Goal: Task Accomplishment & Management: Manage account settings

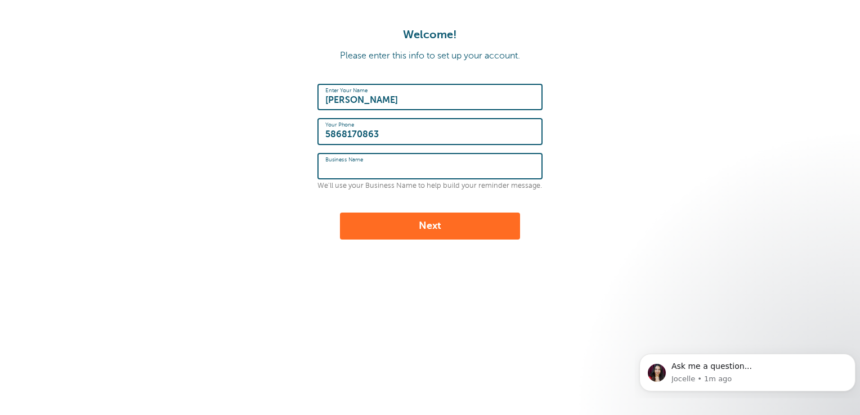
click at [461, 161] on input "Business Name" at bounding box center [429, 166] width 209 height 24
type input "Harmony Transportation"
click at [431, 231] on button "Next" at bounding box center [430, 226] width 180 height 27
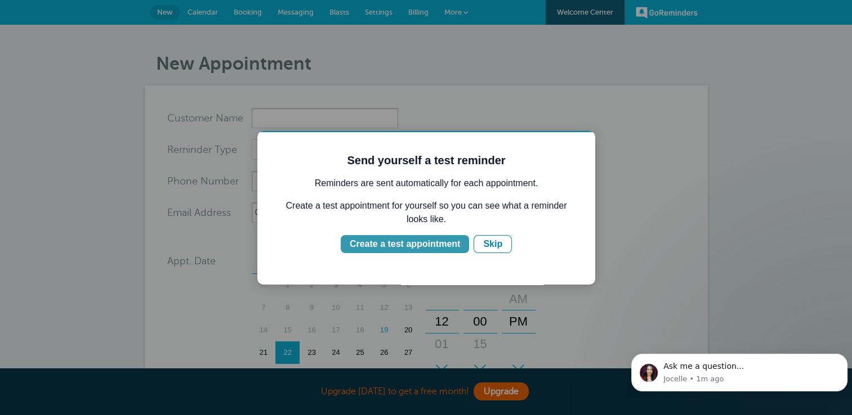
click at [459, 244] on button "Create a test appointment" at bounding box center [404, 244] width 128 height 18
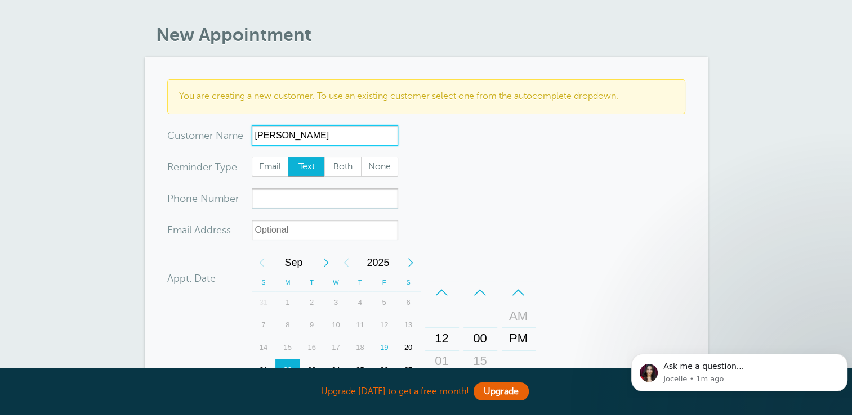
scroll to position [56, 0]
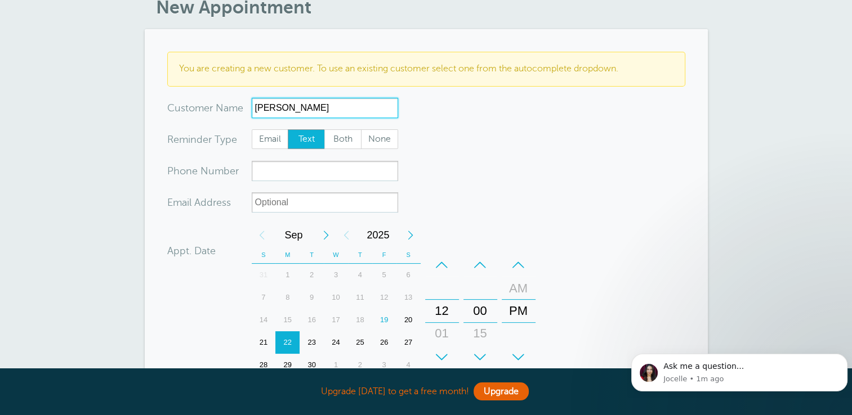
type input "Aeman Kallabat"
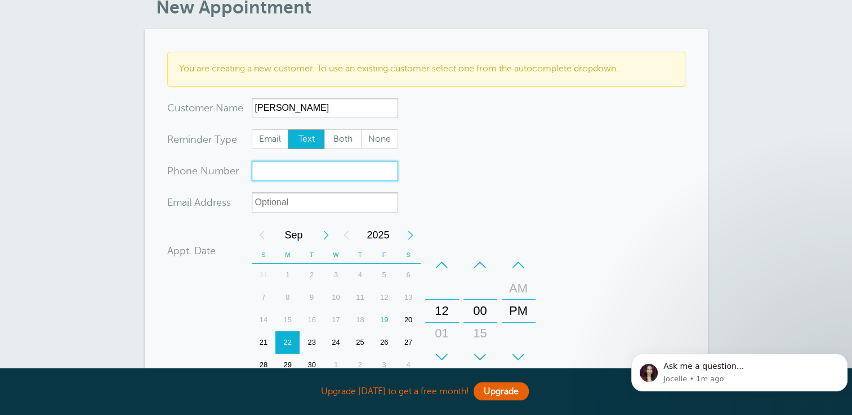
click at [352, 177] on input "xxx-no-autofill" at bounding box center [325, 171] width 146 height 20
type input "5"
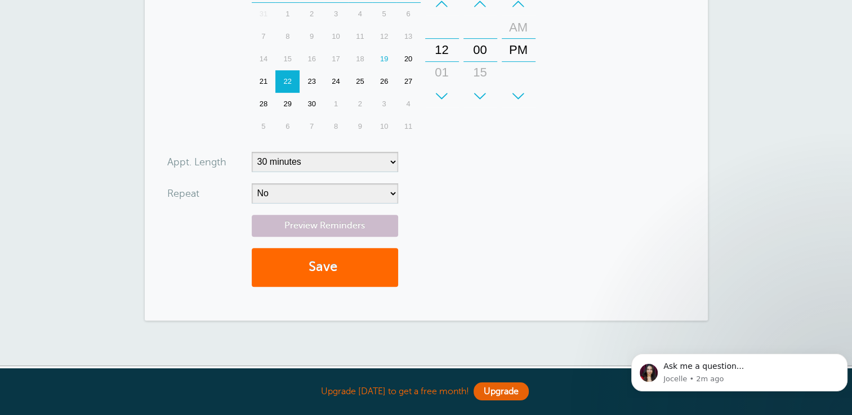
scroll to position [338, 0]
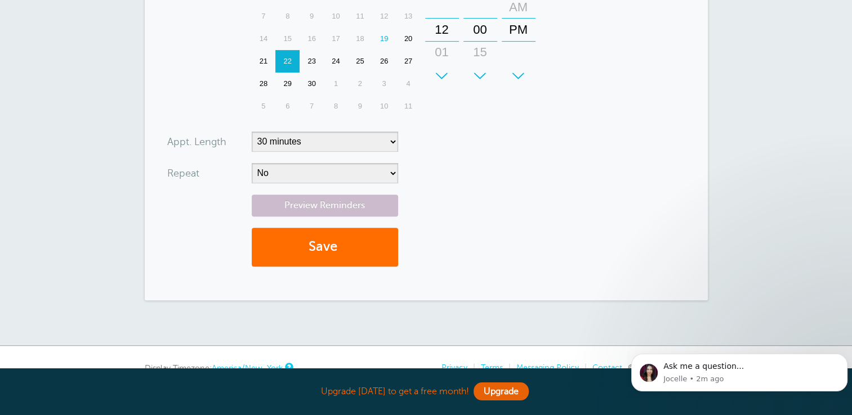
type input "5868170863"
click at [379, 244] on button "Save" at bounding box center [325, 247] width 146 height 39
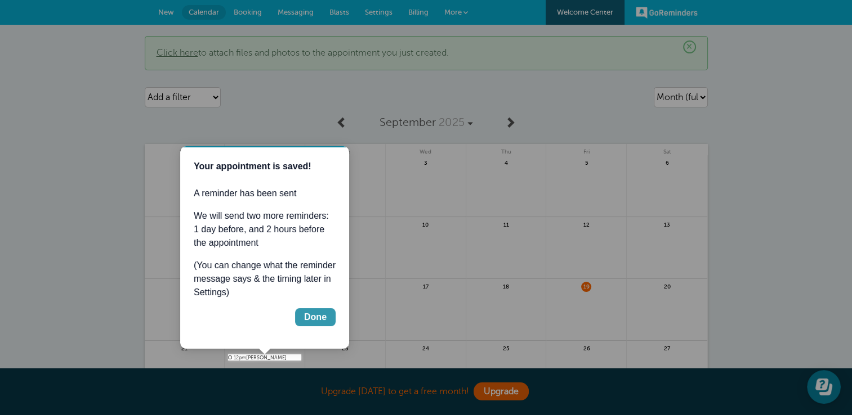
click at [320, 319] on div "Done" at bounding box center [315, 318] width 23 height 14
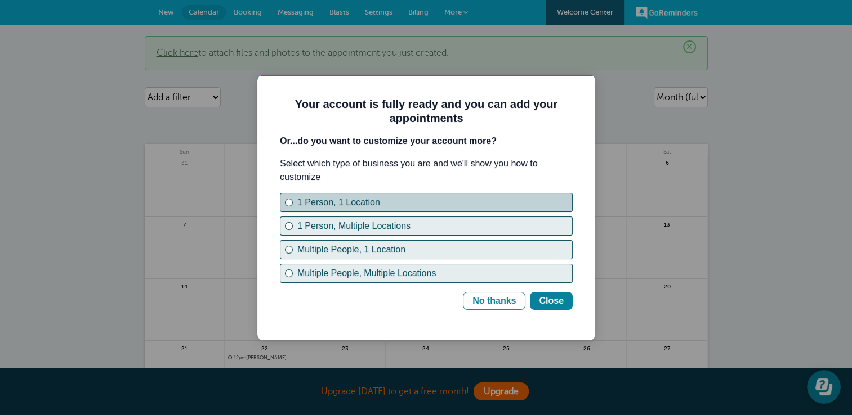
click at [288, 200] on div "1 Person, 1 Location" at bounding box center [288, 202] width 5 height 5
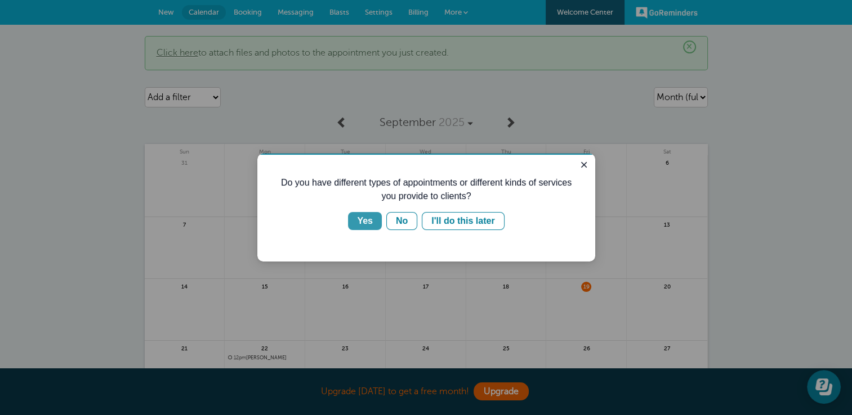
click at [375, 221] on button "Yes" at bounding box center [365, 221] width 34 height 18
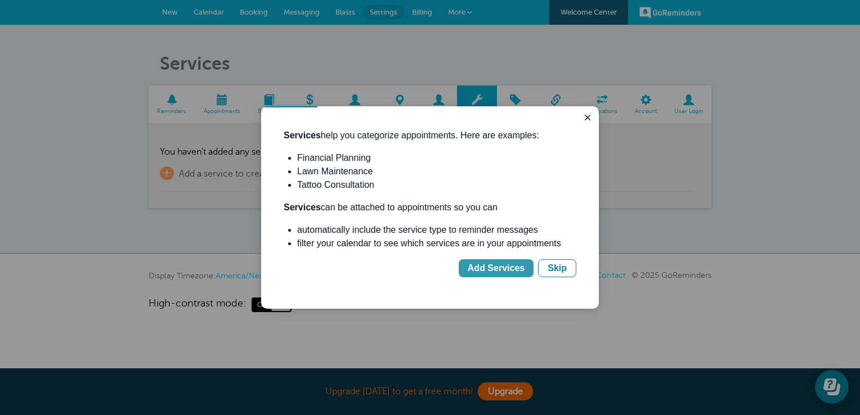
click at [505, 262] on div "Add Services" at bounding box center [496, 269] width 57 height 14
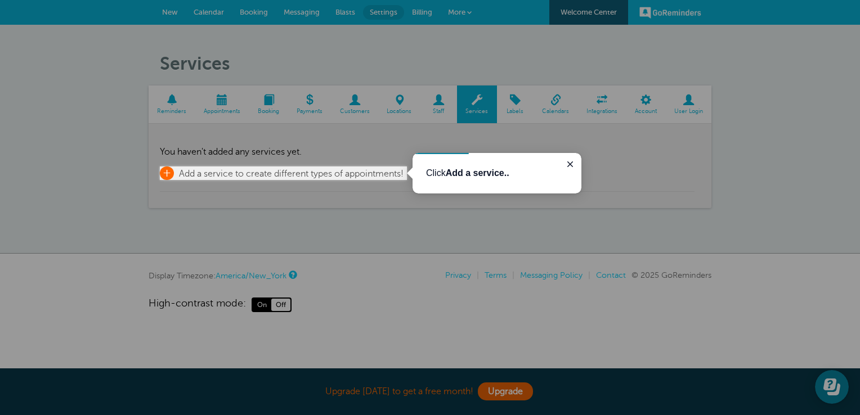
click at [335, 171] on span "Add a service to create different types of appointments!" at bounding box center [291, 174] width 225 height 10
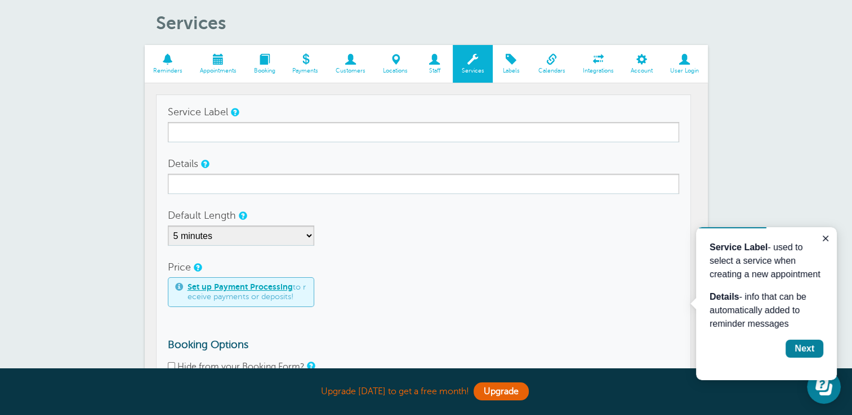
scroll to position [59, 0]
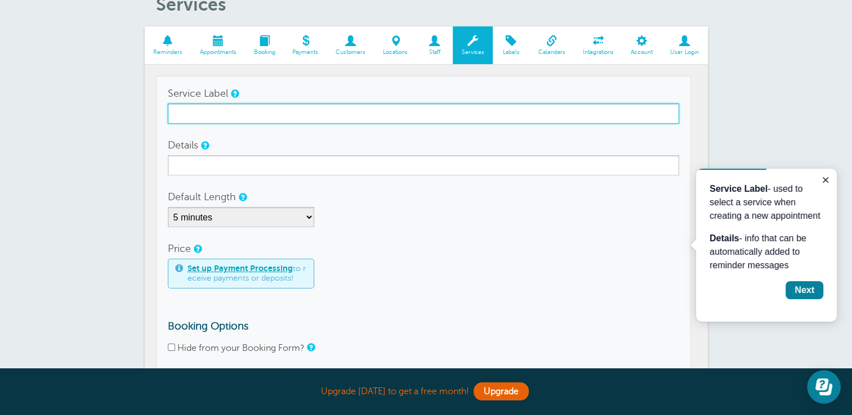
click at [257, 110] on input "Service Label" at bounding box center [423, 114] width 511 height 20
type input "Harmony Assisted Living"
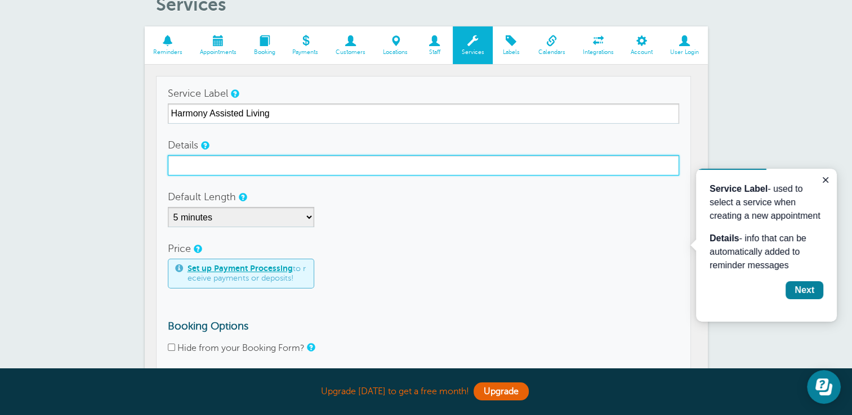
click at [272, 163] on input "Details" at bounding box center [423, 165] width 511 height 20
type input "Group Home"
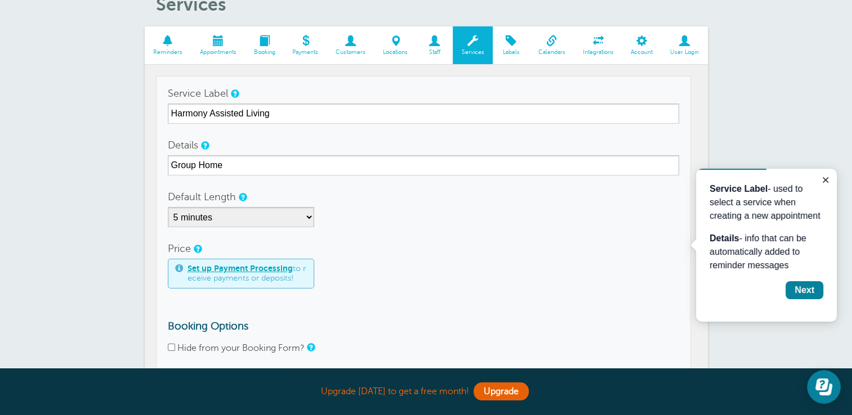
click at [452, 248] on div "Price Set up Payment Processing to receive payments or deposits!" at bounding box center [423, 264] width 511 height 50
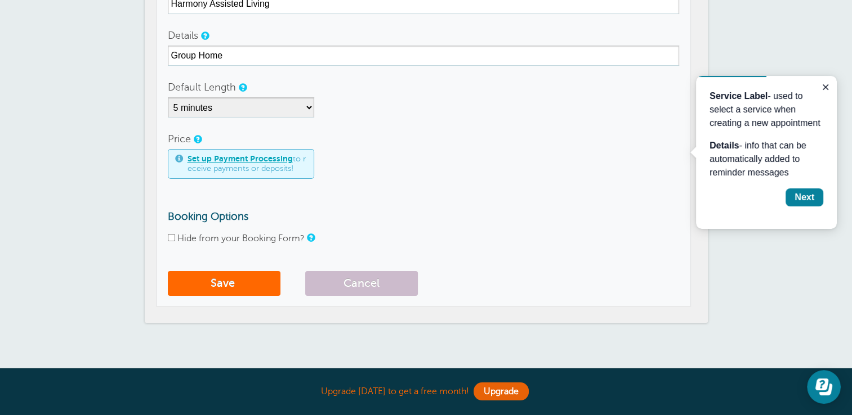
scroll to position [172, 0]
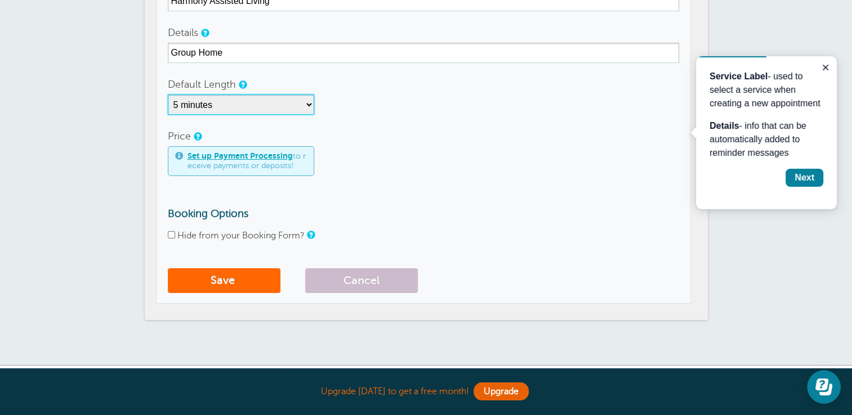
click at [306, 100] on select "5 minutes 10 minutes 15 minutes 20 minutes 25 minutes 30 minutes 35 minutes 40 …" at bounding box center [241, 105] width 146 height 20
select select "40"
click at [168, 95] on select "5 minutes 10 minutes 15 minutes 20 minutes 25 minutes 30 minutes 35 minutes 40 …" at bounding box center [241, 105] width 146 height 20
click at [217, 280] on button "Save" at bounding box center [224, 280] width 113 height 25
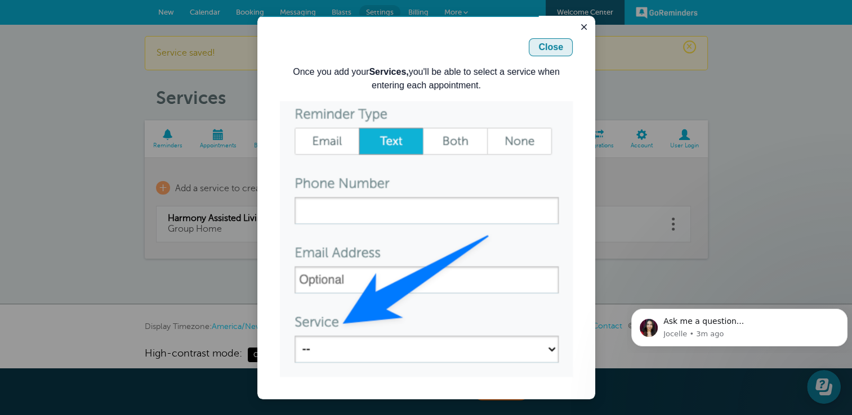
drag, startPoint x: 554, startPoint y: 47, endPoint x: 797, endPoint y: 67, distance: 244.0
click at [554, 47] on div "Close" at bounding box center [550, 48] width 25 height 14
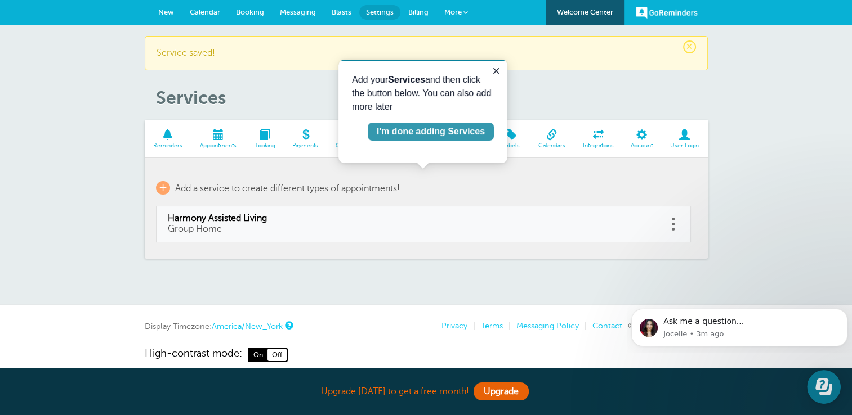
click at [404, 134] on div "I'm done adding Services" at bounding box center [431, 132] width 108 height 14
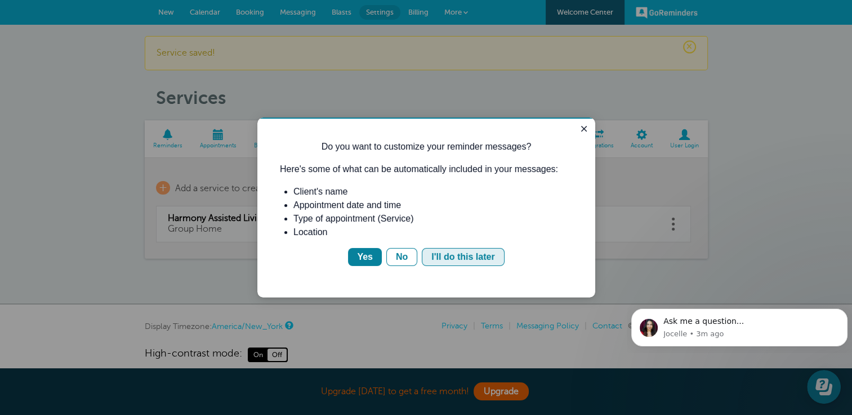
click at [462, 259] on div "I'll do this later" at bounding box center [462, 257] width 63 height 14
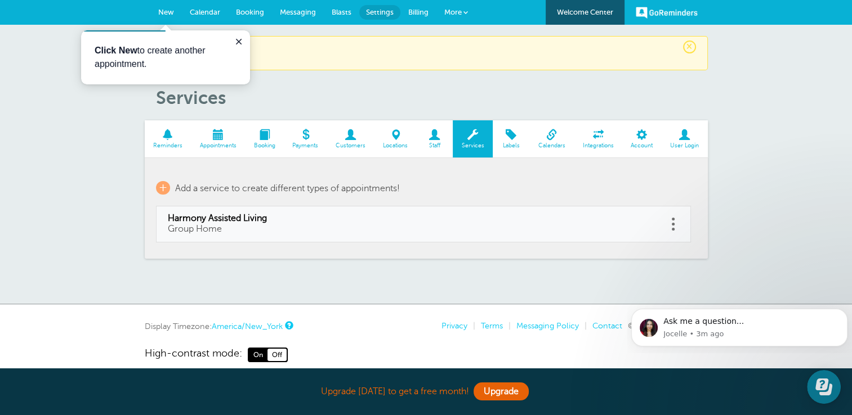
click at [310, 135] on span at bounding box center [305, 134] width 43 height 11
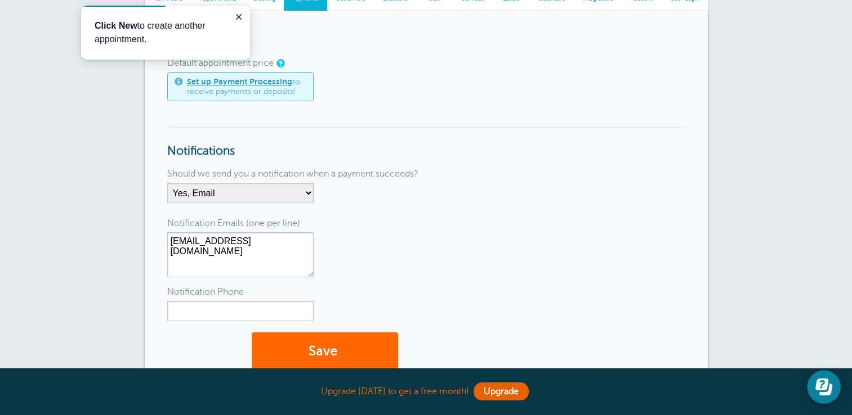
scroll to position [169, 0]
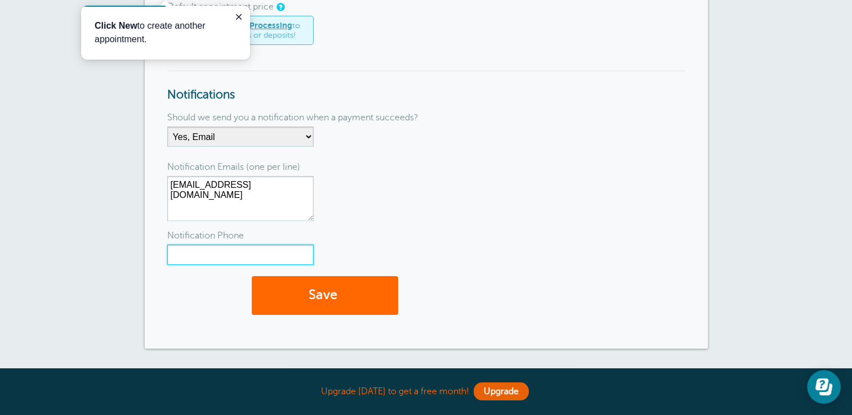
click at [259, 247] on input "Notification Phone" at bounding box center [240, 255] width 146 height 20
type input "5868170864"
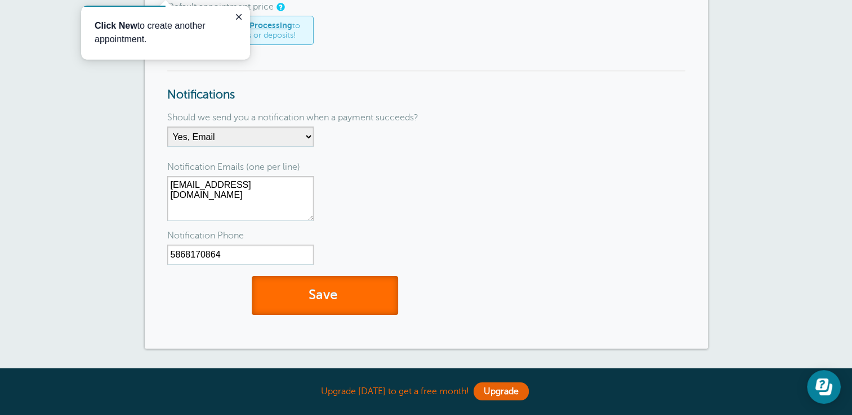
click at [320, 288] on button "Save" at bounding box center [325, 295] width 146 height 39
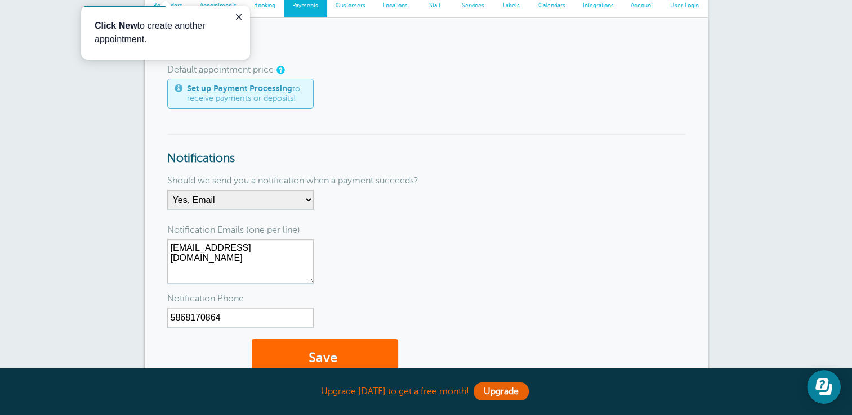
scroll to position [169, 0]
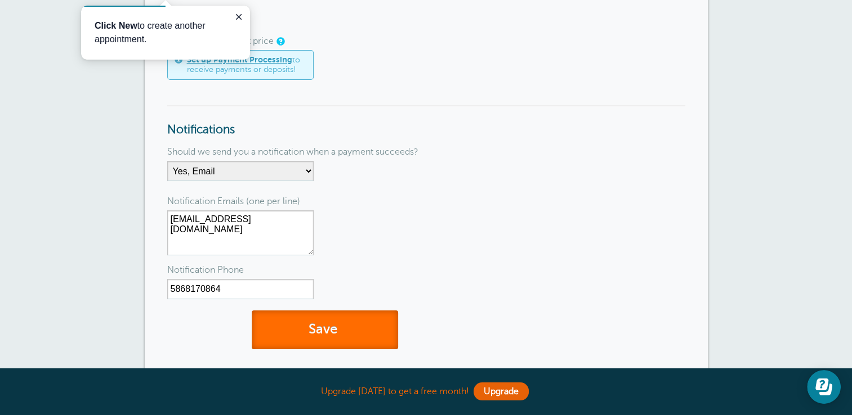
click at [371, 312] on button "Save" at bounding box center [325, 330] width 146 height 39
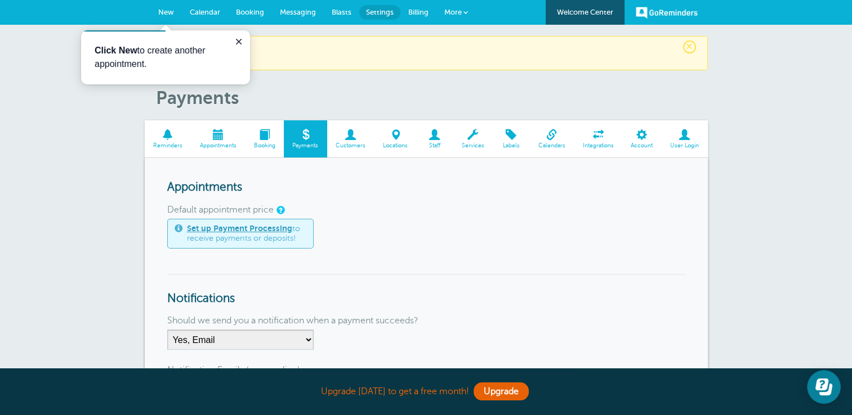
click at [264, 227] on link "Set up Payment Processing" at bounding box center [239, 228] width 105 height 9
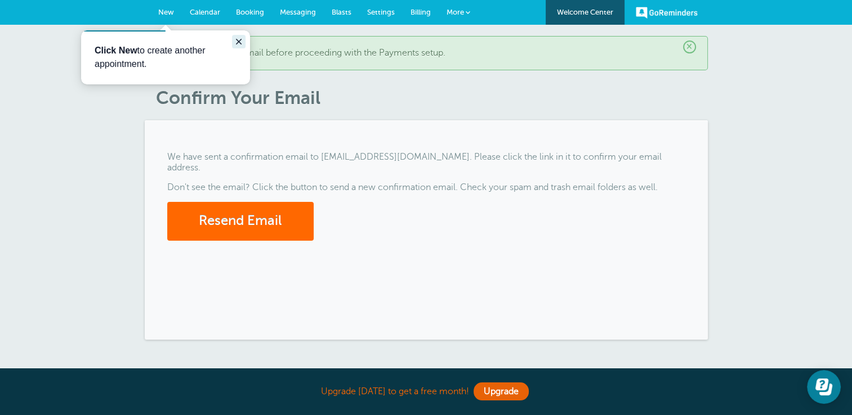
click at [236, 42] on icon "Close guide" at bounding box center [238, 41] width 9 height 9
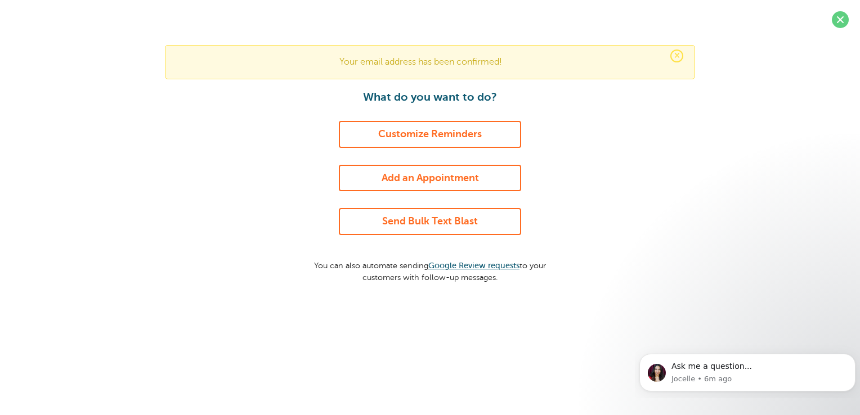
click at [678, 53] on span "×" at bounding box center [676, 56] width 13 height 13
